Goal: Task Accomplishment & Management: Complete application form

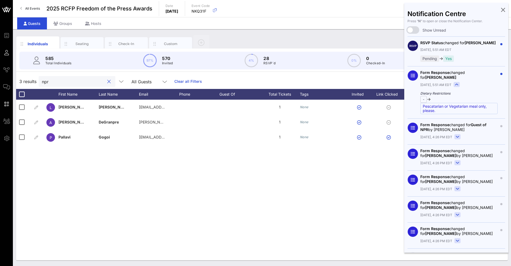
drag, startPoint x: 66, startPoint y: 82, endPoint x: 19, endPoint y: 81, distance: 46.9
click at [19, 81] on div "3 results npr All Guests Clear all Filters" at bounding box center [262, 81] width 492 height 15
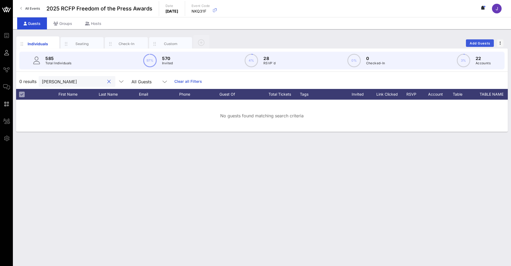
type input "[PERSON_NAME]"
click at [475, 40] on button "Add Guests" at bounding box center [480, 43] width 28 height 8
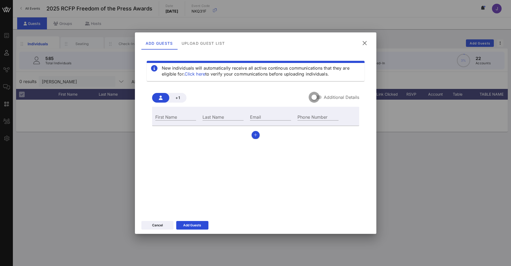
click at [319, 99] on div at bounding box center [314, 97] width 9 height 9
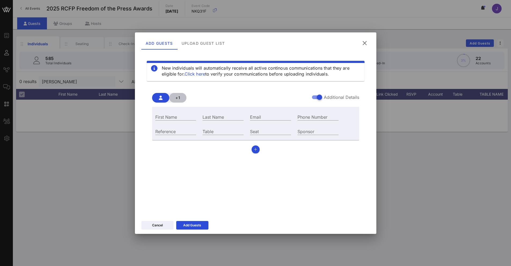
click at [178, 101] on button "+1" at bounding box center [177, 98] width 17 height 10
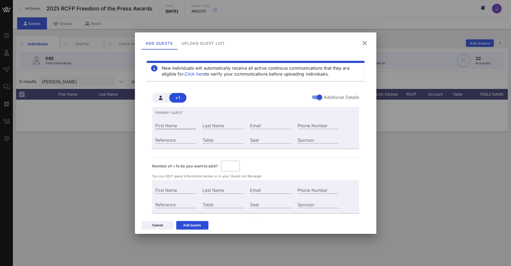
click at [171, 127] on input "First Name" at bounding box center [175, 125] width 41 height 7
type input "Guest Of"
type input "J"
type input "Jo"
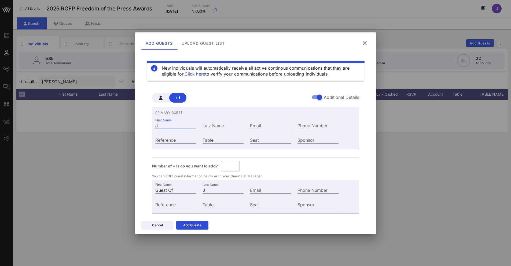
type input "Jo"
type input "Joh"
type input "[PERSON_NAME]"
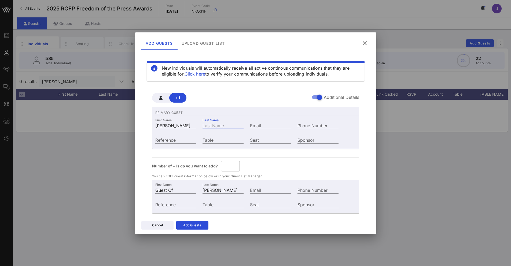
type input "[PERSON_NAME]"
type input "D"
type input "[PERSON_NAME]"
type input "Di"
type input "[PERSON_NAME]"
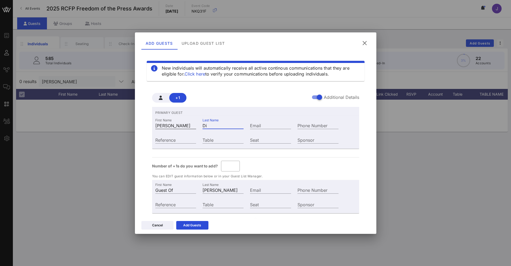
type input "Dic"
type input "[PERSON_NAME]"
type input "Dick"
type input "[PERSON_NAME]"
type input "Dicke"
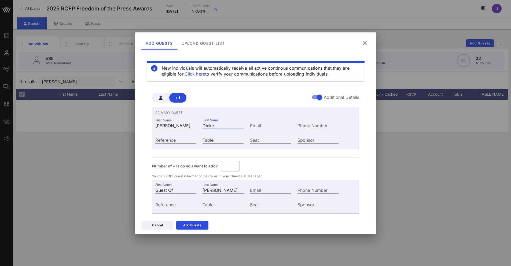
type input "[PERSON_NAME]"
type input "Dicker"
type input "[PERSON_NAME]"
type input "Dickers"
type input "[PERSON_NAME]"
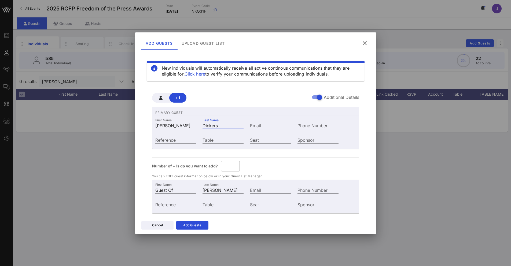
type input "Dickerso"
type input "[PERSON_NAME]"
paste input "[EMAIL_ADDRESS][DOMAIN_NAME]"
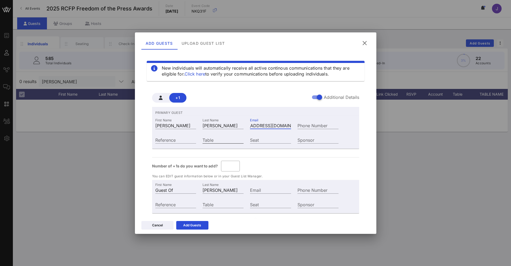
type input "[EMAIL_ADDRESS][DOMAIN_NAME]"
click at [231, 141] on input "Table" at bounding box center [223, 140] width 41 height 7
type input "6"
click at [263, 160] on div "PRIMARY GUEST First Name [PERSON_NAME] Name [PERSON_NAME] Email [PERSON_NAME][E…" at bounding box center [255, 167] width 207 height 120
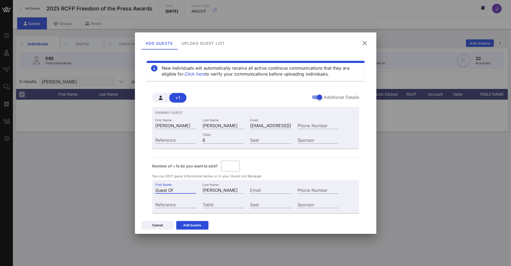
drag, startPoint x: 181, startPoint y: 192, endPoint x: 128, endPoint y: 178, distance: 54.3
click at [128, 178] on div "Event Builder Guests Journeys Comms QR Scanner Team Settings 2025 RCFP Freedom …" at bounding box center [255, 133] width 511 height 266
type input "[PERSON_NAME]"
click at [209, 203] on div "Table" at bounding box center [223, 204] width 41 height 7
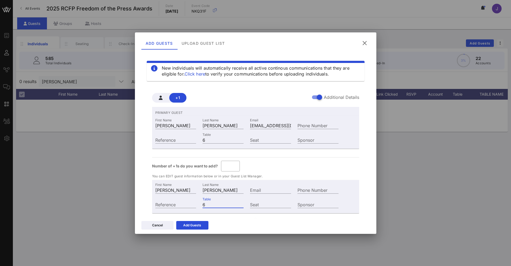
scroll to position [13, 0]
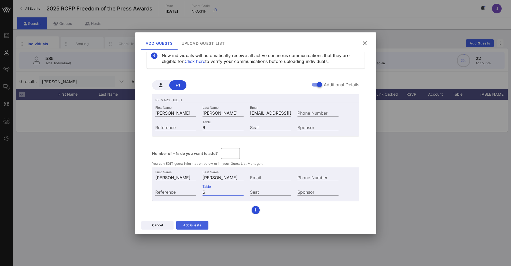
type input "6"
click at [193, 226] on icon at bounding box center [192, 225] width 4 height 3
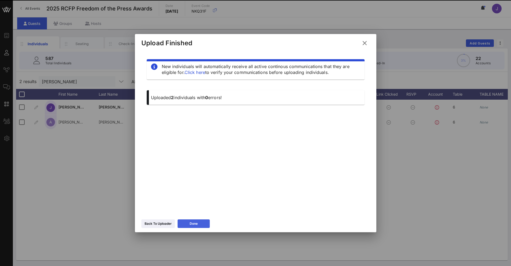
scroll to position [0, 0]
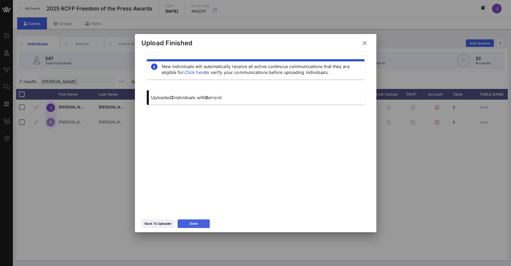
click at [192, 224] on icon at bounding box center [193, 224] width 3 height 4
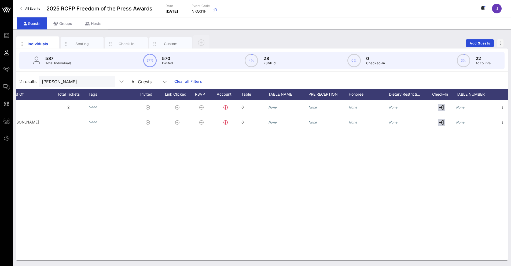
scroll to position [0, 213]
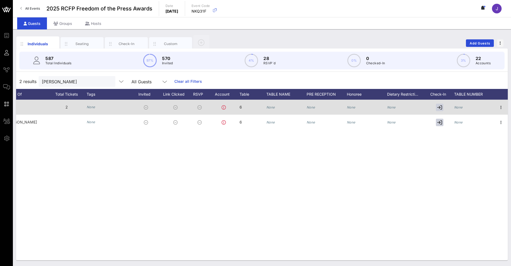
click at [269, 110] on div "None" at bounding box center [270, 107] width 9 height 15
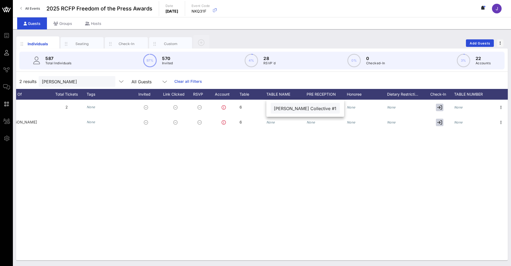
type input "[PERSON_NAME] Collective #1"
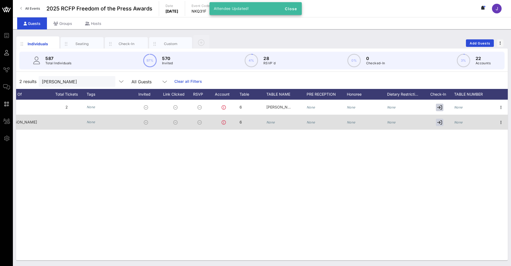
click at [263, 119] on div "6" at bounding box center [253, 125] width 27 height 21
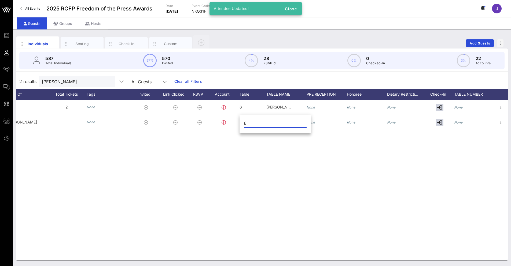
click at [356, 153] on div "J [PERSON_NAME] [PERSON_NAME][EMAIL_ADDRESS][DOMAIN_NAME] 2 None 6 [PERSON_NAME…" at bounding box center [262, 180] width 492 height 161
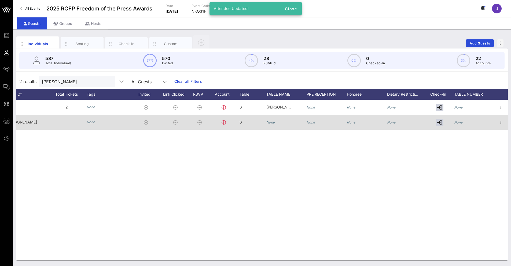
click at [280, 124] on div "None" at bounding box center [286, 125] width 40 height 21
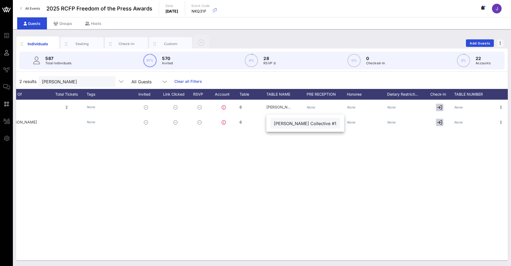
type input "[PERSON_NAME] Collective #1"
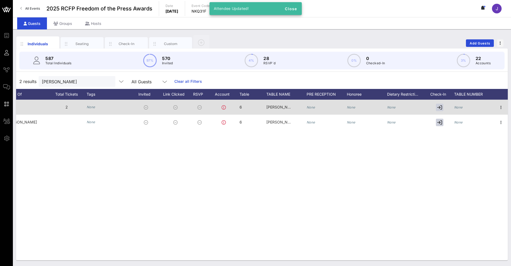
click at [458, 104] on div "None" at bounding box center [458, 107] width 9 height 15
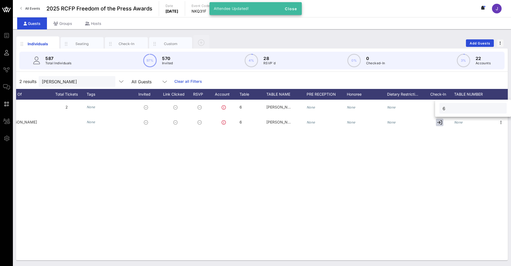
type input "6"
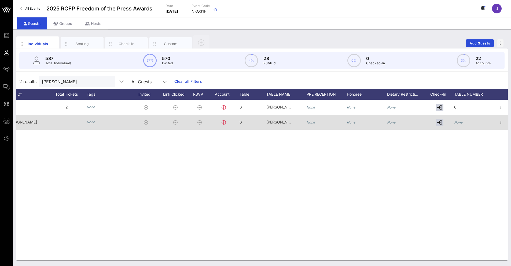
click at [462, 122] on icon "None" at bounding box center [458, 122] width 9 height 4
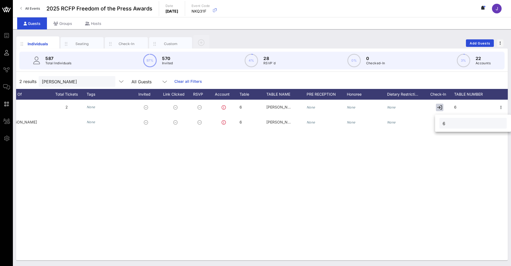
type input "6"
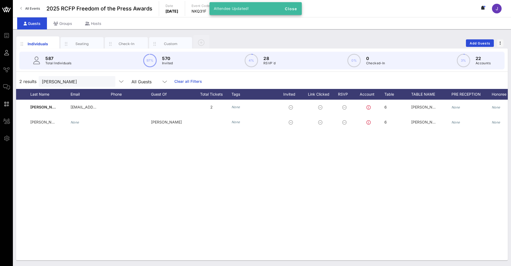
scroll to position [0, 0]
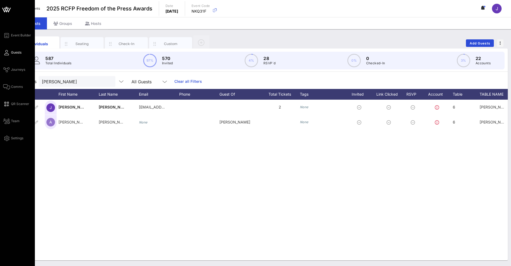
click at [14, 53] on span "Guests" at bounding box center [16, 52] width 10 height 5
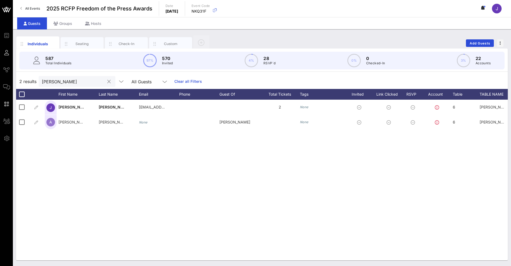
click at [107, 82] on button "clear icon" at bounding box center [108, 81] width 3 height 5
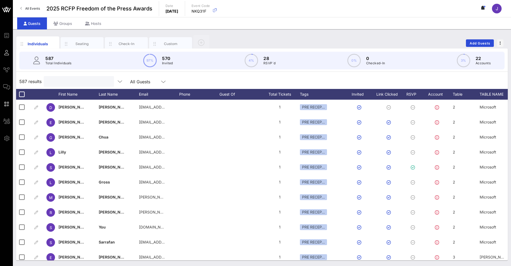
click at [69, 80] on input "text" at bounding box center [78, 81] width 63 height 7
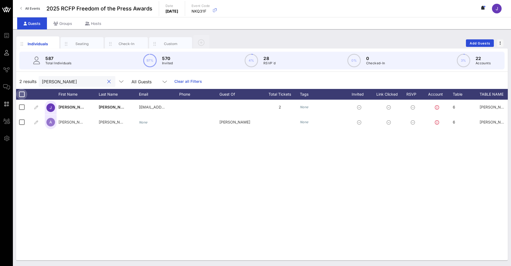
type input "[PERSON_NAME]"
click at [20, 94] on div at bounding box center [21, 94] width 9 height 9
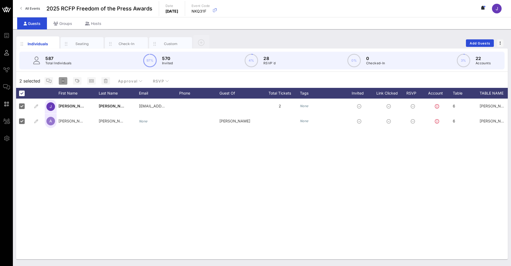
click at [63, 81] on rect "button" at bounding box center [63, 81] width 2 height 1
type input "{{ticket_type}} for {{[URL][DOMAIN_NAME]}}"
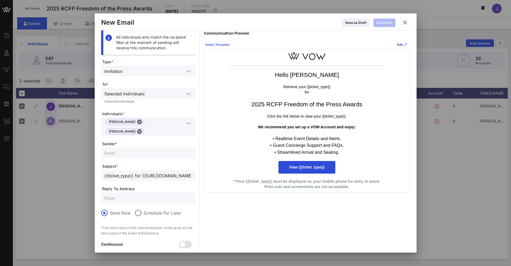
click at [226, 45] on div "Select Template" at bounding box center [217, 44] width 25 height 5
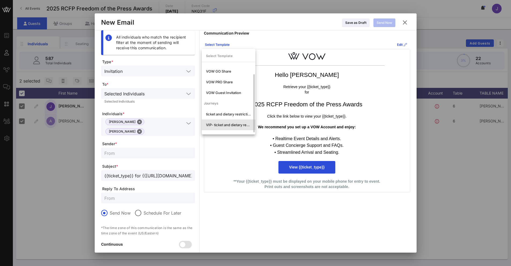
click at [229, 123] on div "VIP- ticket and dietary restrictions" at bounding box center [228, 125] width 45 height 4
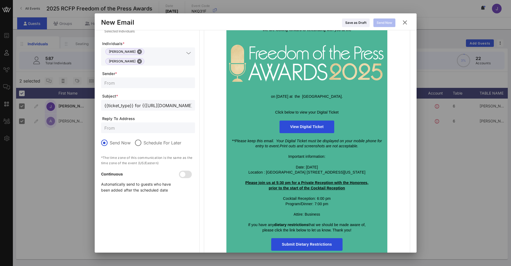
scroll to position [76, 0]
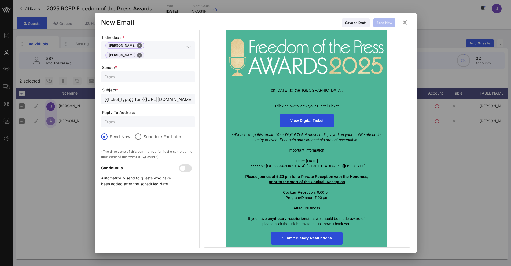
click at [406, 24] on icon at bounding box center [404, 22] width 9 height 9
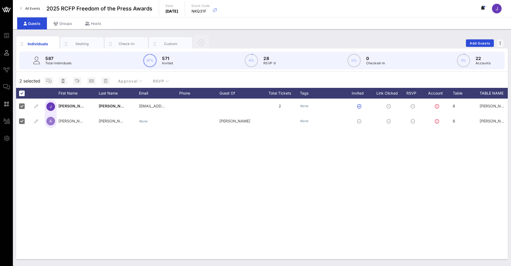
click at [98, 172] on div "J [PERSON_NAME] [PERSON_NAME][EMAIL_ADDRESS][DOMAIN_NAME] 2 None 6 [PERSON_NAME…" at bounding box center [262, 179] width 492 height 161
click at [23, 93] on div at bounding box center [21, 93] width 9 height 9
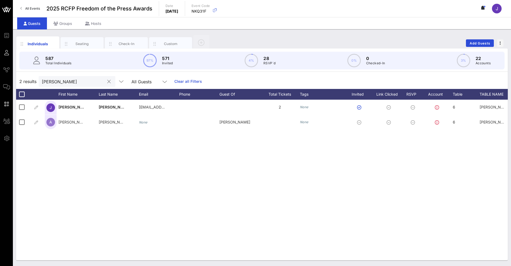
click at [105, 80] on div at bounding box center [109, 82] width 8 height 6
click at [106, 82] on div at bounding box center [109, 82] width 6 height 6
click at [107, 82] on button "clear icon" at bounding box center [108, 81] width 3 height 5
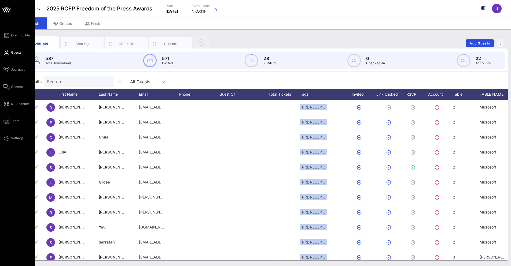
click at [2, 90] on div "Event Builder Guests Journeys Comms QR Scanner Team Settings" at bounding box center [17, 133] width 35 height 266
click at [8, 87] on icon at bounding box center [6, 87] width 7 height 1
